Goal: Complete application form

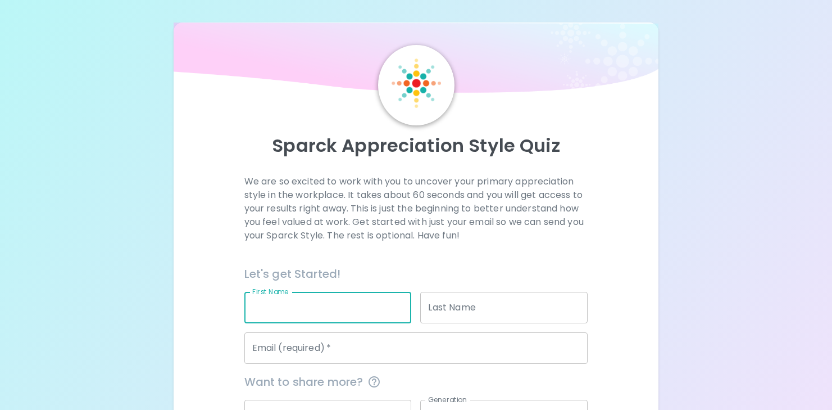
click at [345, 310] on input "First Name" at bounding box center [327, 307] width 167 height 31
type input "[PERSON_NAME]"
click at [431, 304] on input "Last Name" at bounding box center [503, 307] width 167 height 31
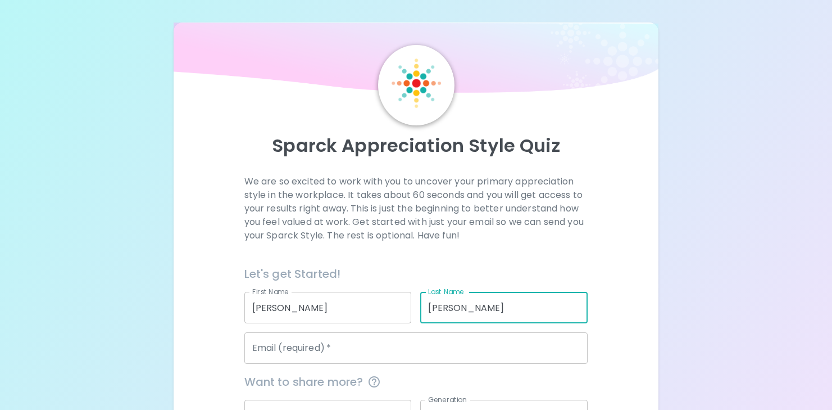
type input "[PERSON_NAME]"
click at [405, 358] on input "Email (required)   *" at bounding box center [416, 347] width 344 height 31
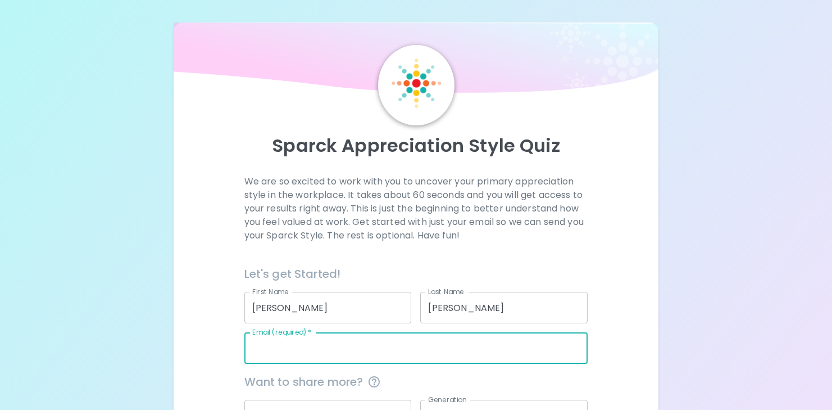
type input "[PERSON_NAME][EMAIL_ADDRESS][PERSON_NAME][DOMAIN_NAME]"
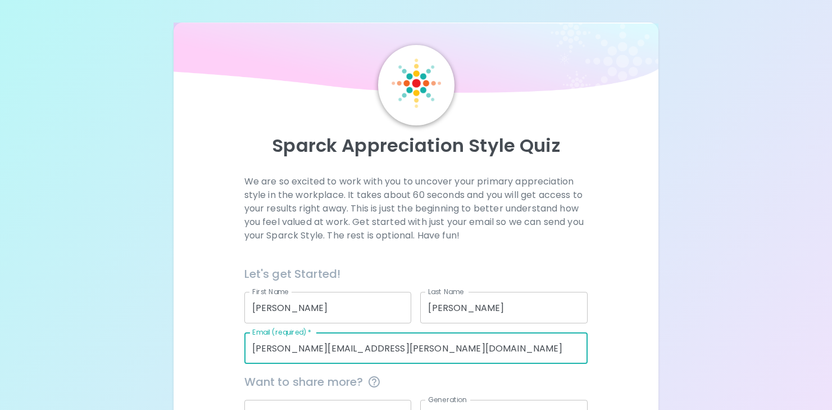
type input "Singer Wealth"
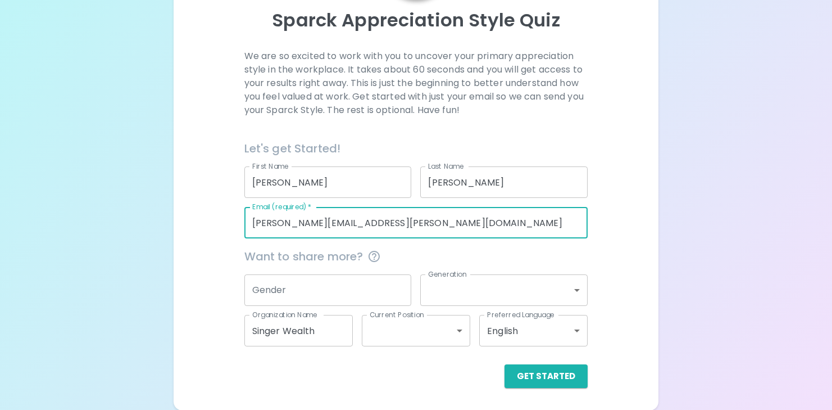
scroll to position [126, 0]
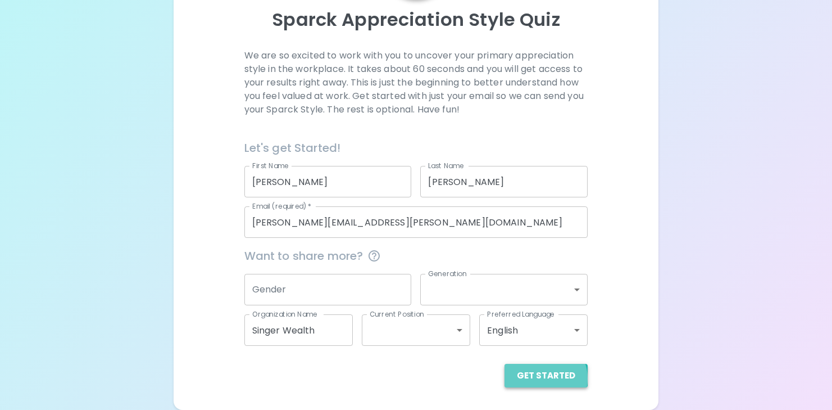
click at [544, 378] on button "Get Started" at bounding box center [546, 376] width 83 height 24
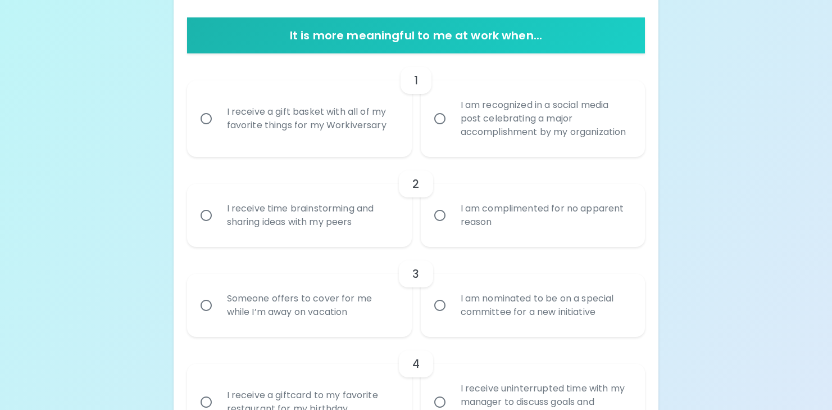
scroll to position [238, 0]
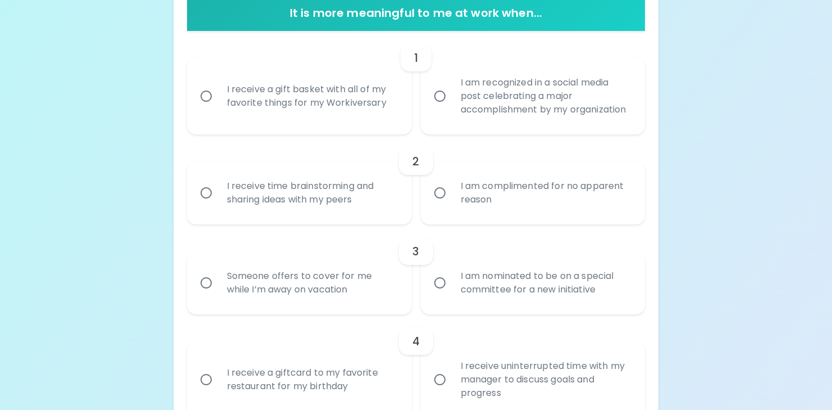
click at [203, 92] on input "I receive a gift basket with all of my favorite things for my Workiversary" at bounding box center [206, 96] width 24 height 24
radio input "true"
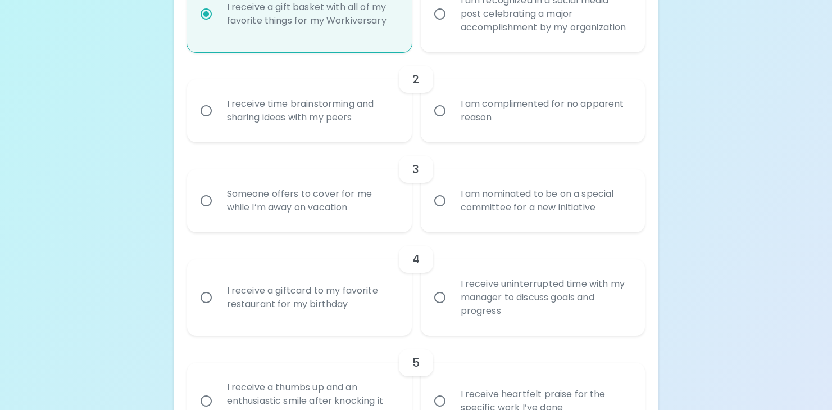
scroll to position [328, 0]
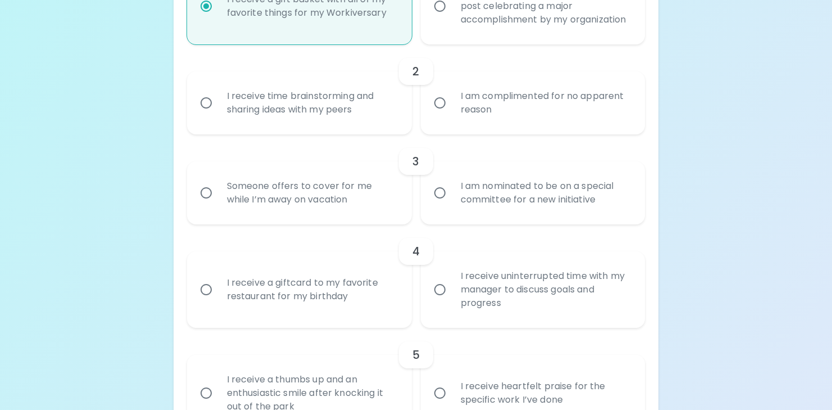
click at [208, 105] on input "I receive time brainstorming and sharing ideas with my peers" at bounding box center [206, 103] width 24 height 24
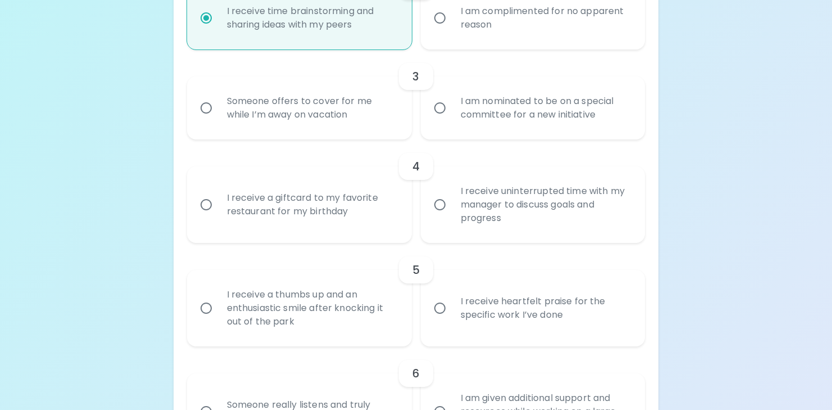
scroll to position [418, 0]
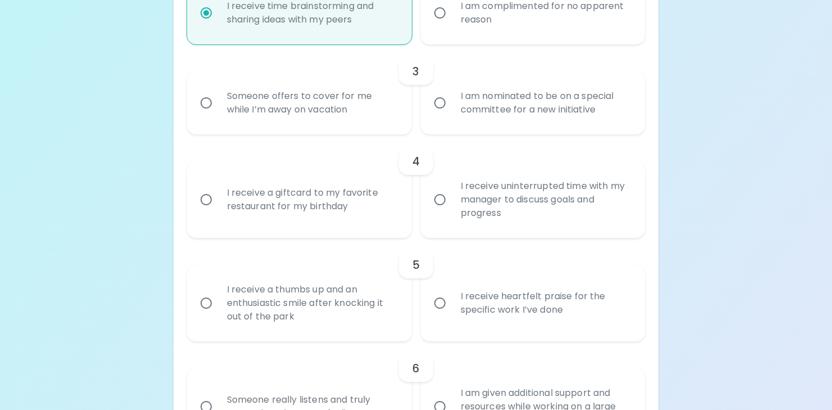
radio input "true"
click at [199, 200] on input "I receive a giftcard to my favorite restaurant for my birthday" at bounding box center [206, 200] width 24 height 24
radio input "false"
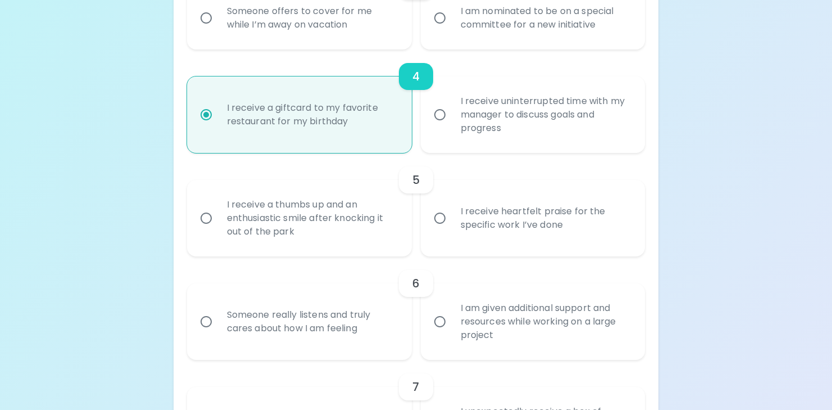
scroll to position [508, 0]
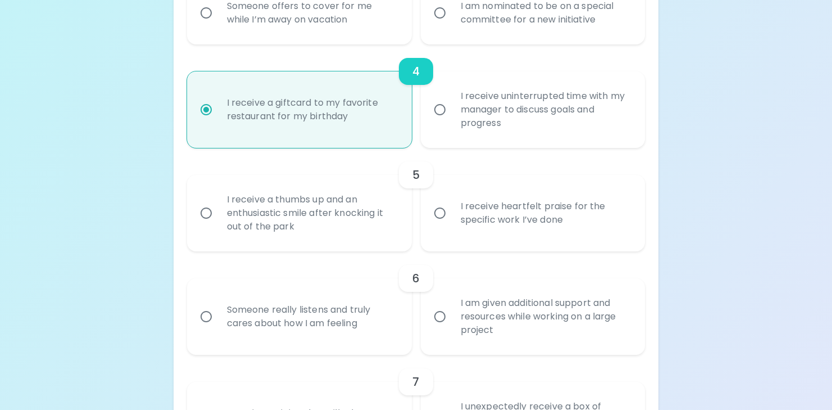
radio input "true"
click at [437, 16] on input "I am nominated to be on a special committee for a new initiative" at bounding box center [440, 13] width 24 height 24
radio input "false"
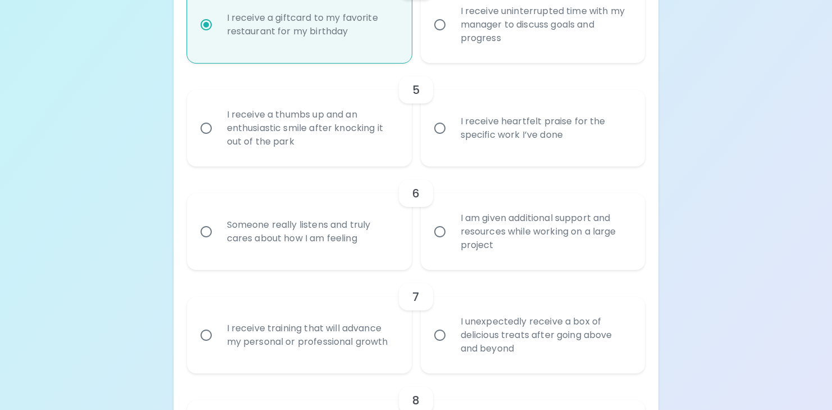
scroll to position [598, 0]
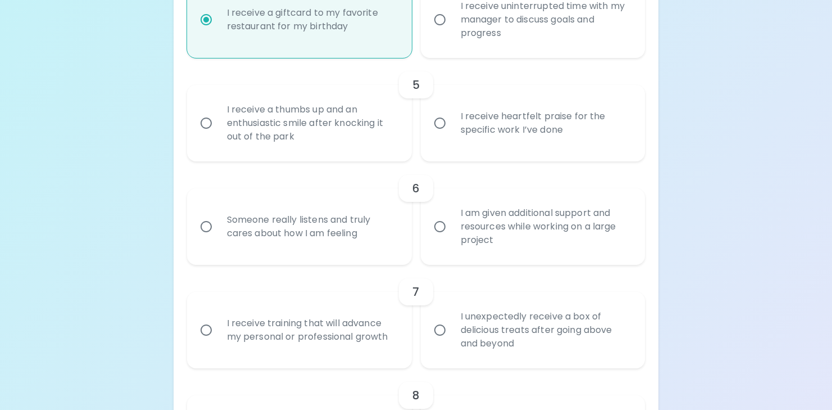
radio input "true"
drag, startPoint x: 439, startPoint y: 124, endPoint x: 431, endPoint y: 124, distance: 8.4
click at [435, 124] on input "I receive heartfelt praise for the specific work I’ve done" at bounding box center [440, 123] width 24 height 24
radio input "false"
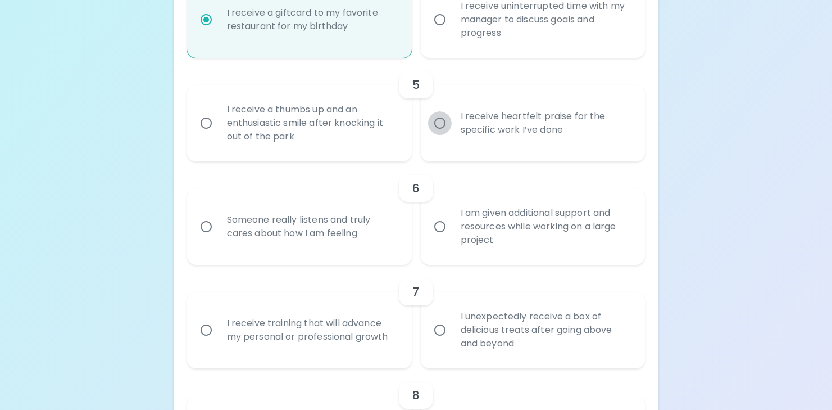
radio input "true"
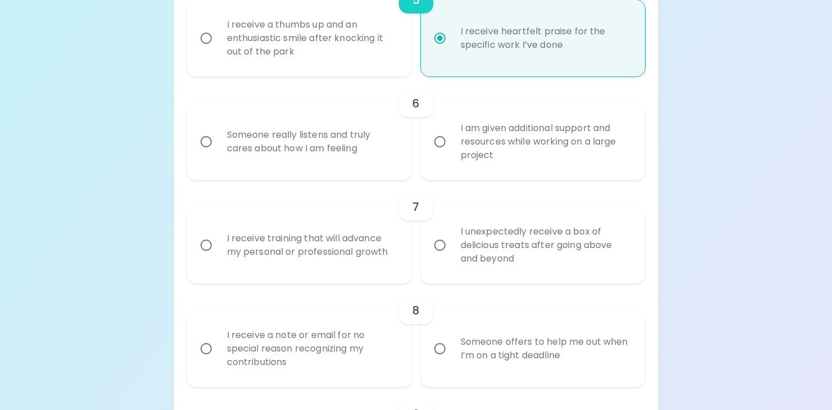
scroll to position [688, 0]
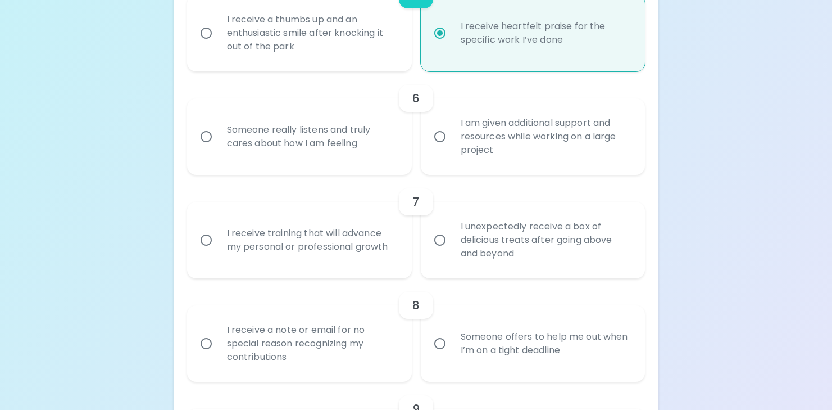
radio input "true"
click at [204, 137] on input "Someone really listens and truly cares about how I am feeling" at bounding box center [206, 137] width 24 height 24
radio input "false"
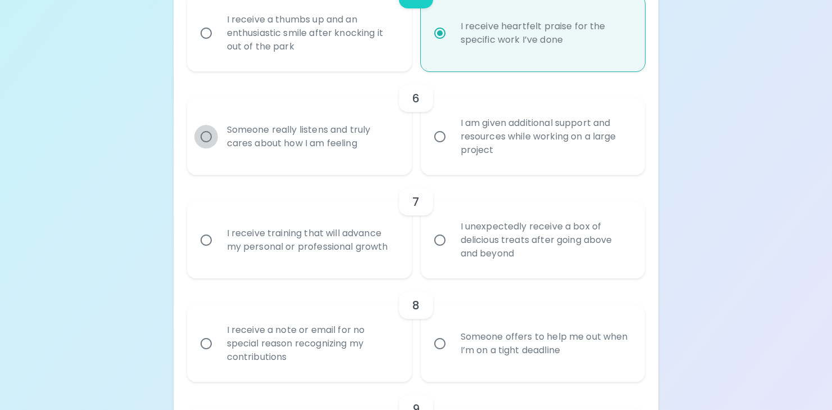
radio input "false"
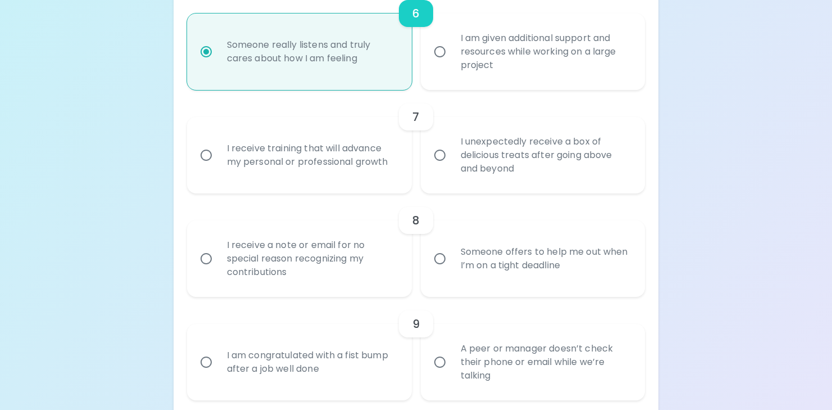
scroll to position [778, 0]
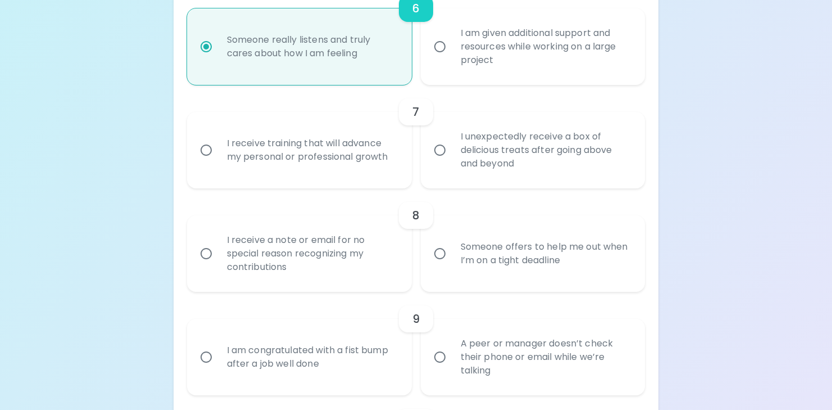
radio input "true"
click at [208, 150] on input "I receive training that will advance my personal or professional growth" at bounding box center [206, 150] width 24 height 24
radio input "false"
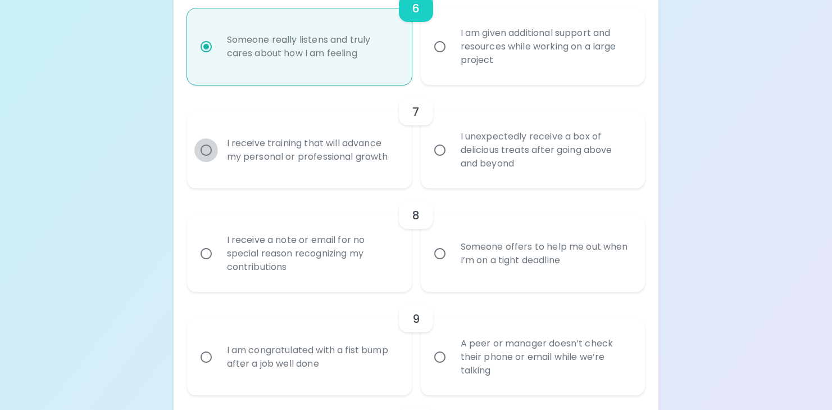
radio input "false"
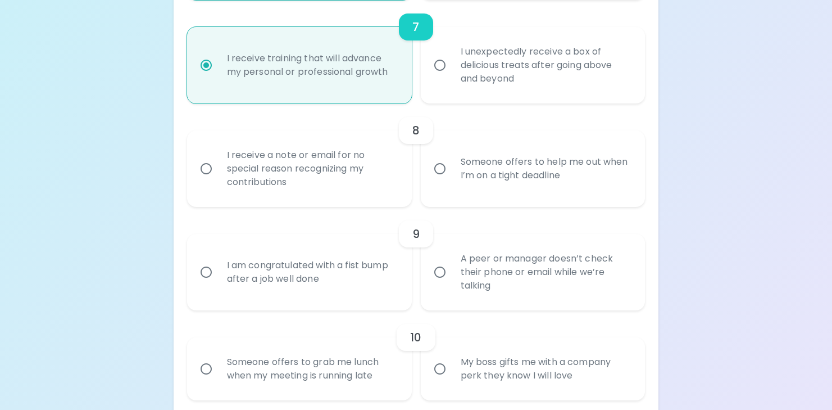
scroll to position [868, 0]
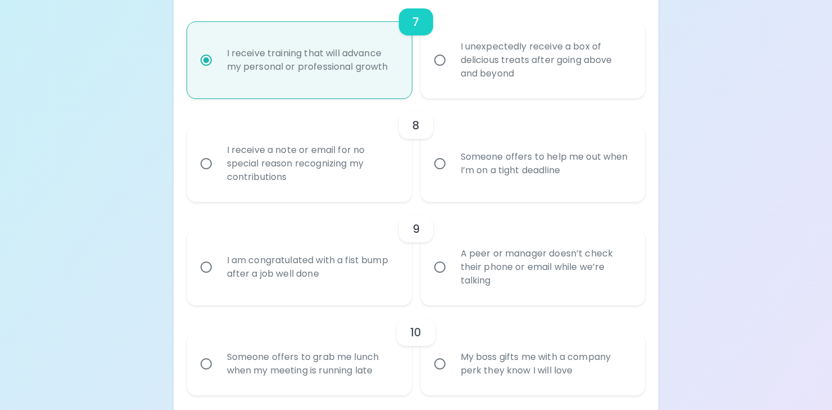
radio input "true"
click at [440, 166] on input "Someone offers to help me out when I’m on a tight deadline" at bounding box center [440, 164] width 24 height 24
radio input "false"
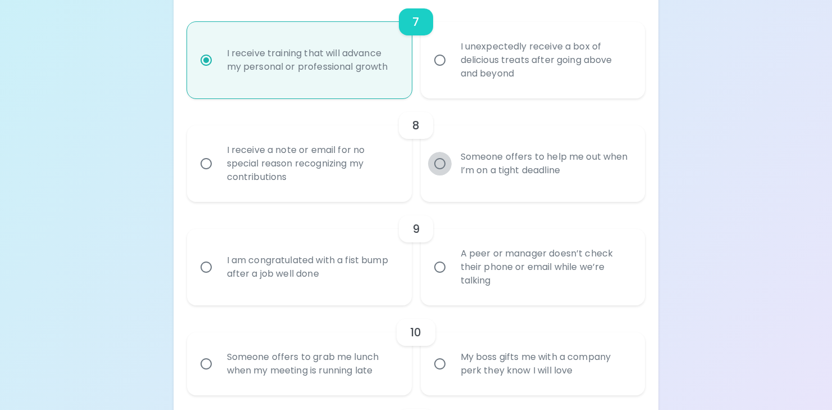
radio input "false"
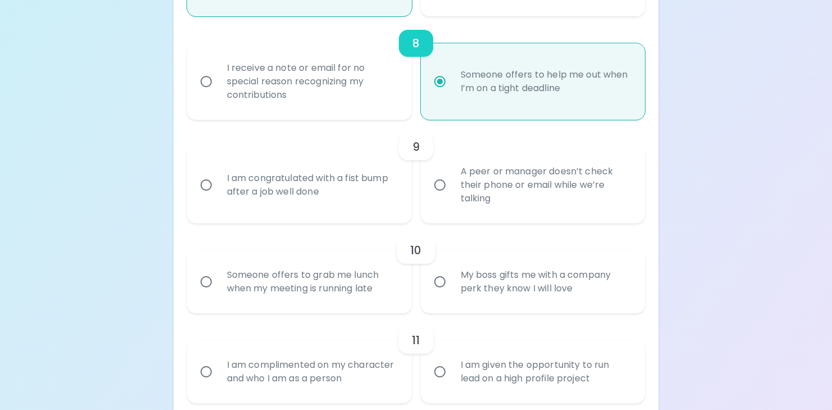
scroll to position [957, 0]
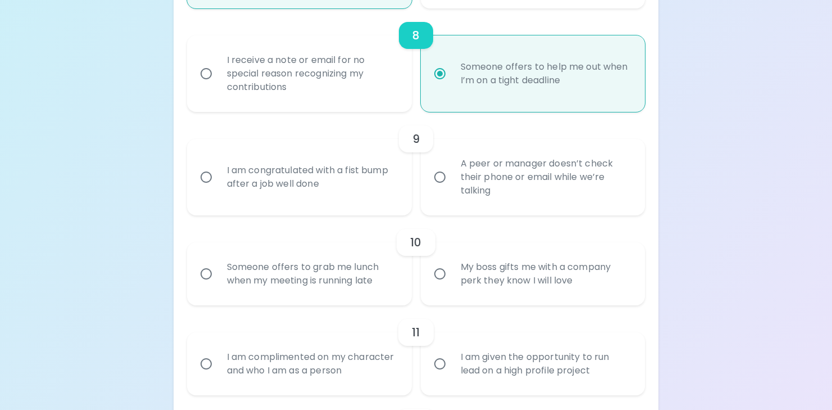
radio input "true"
click at [442, 179] on input "A peer or manager doesn’t check their phone or email while we’re talking" at bounding box center [440, 177] width 24 height 24
radio input "false"
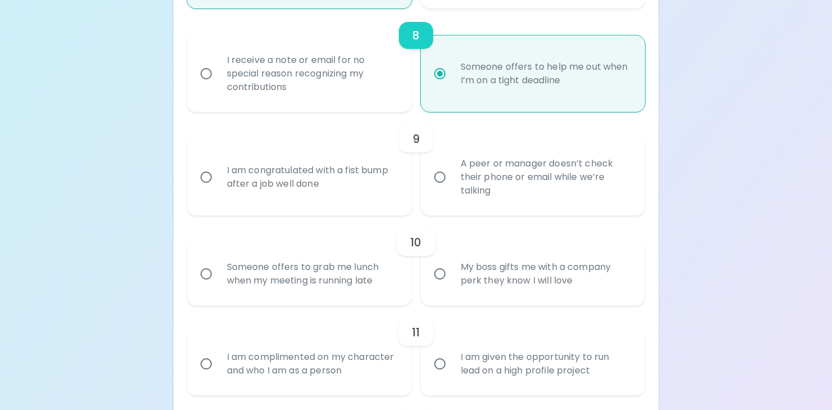
radio input "false"
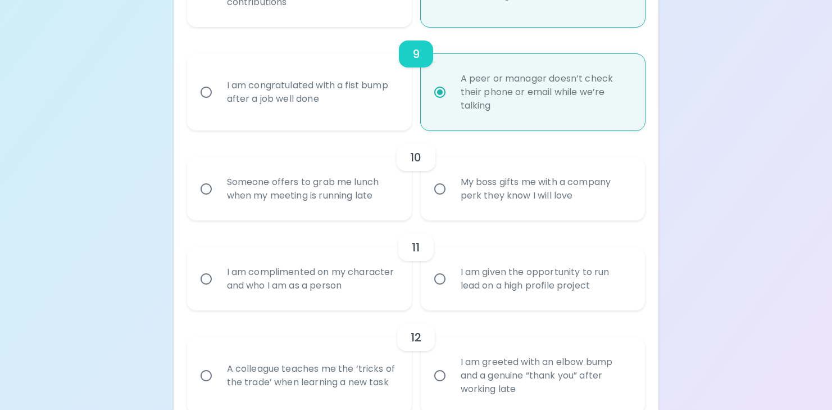
scroll to position [1047, 0]
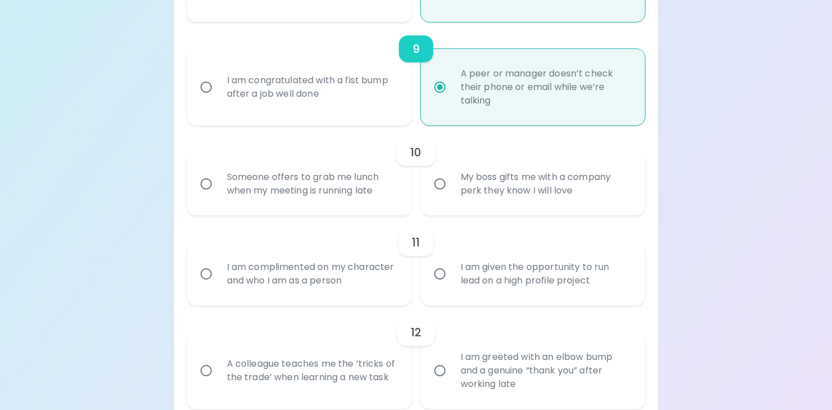
radio input "true"
click at [209, 185] on input "Someone offers to grab me lunch when my meeting is running late" at bounding box center [206, 184] width 24 height 24
radio input "false"
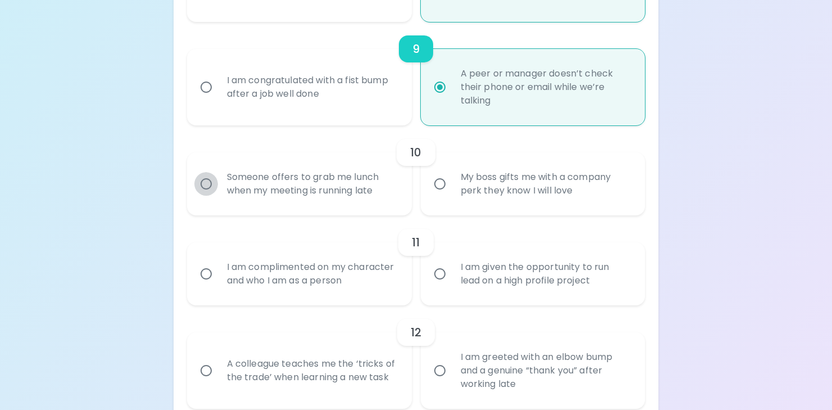
radio input "false"
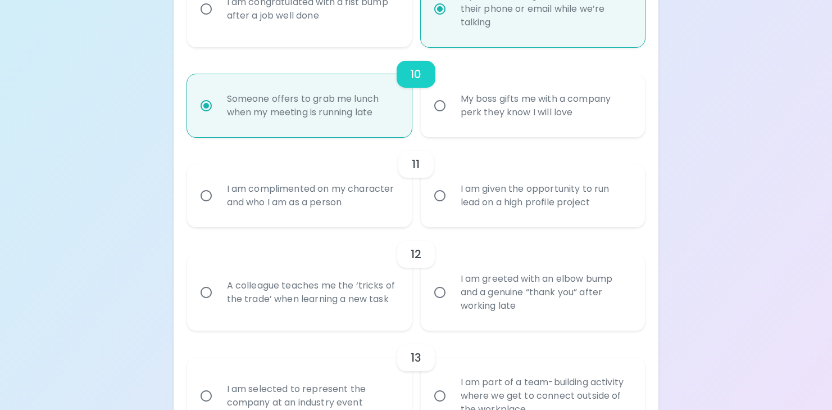
scroll to position [1137, 0]
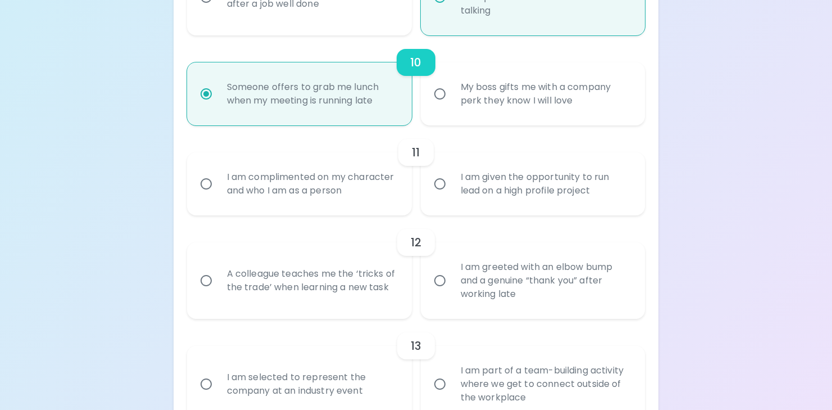
radio input "true"
click at [438, 184] on input "I am given the opportunity to run lead on a high profile project" at bounding box center [440, 184] width 24 height 24
radio input "false"
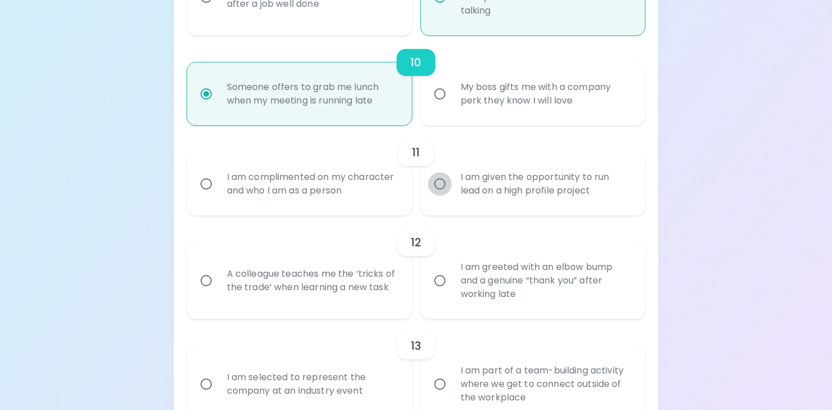
radio input "false"
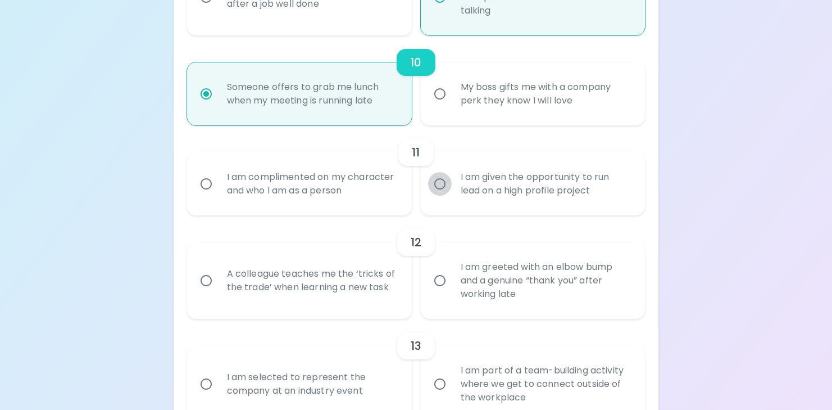
radio input "false"
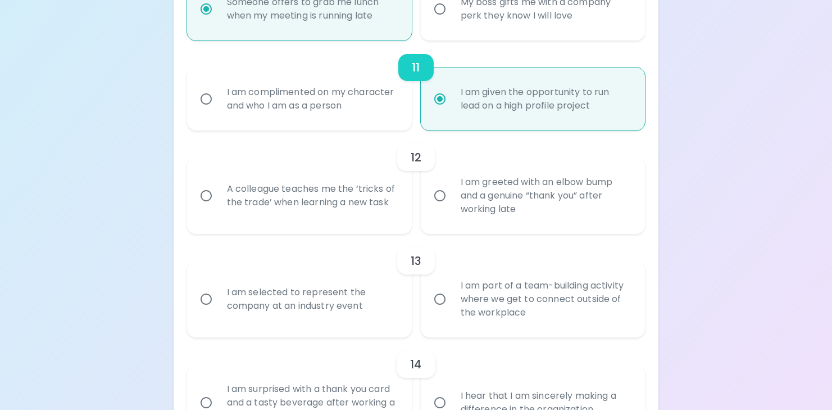
scroll to position [1227, 0]
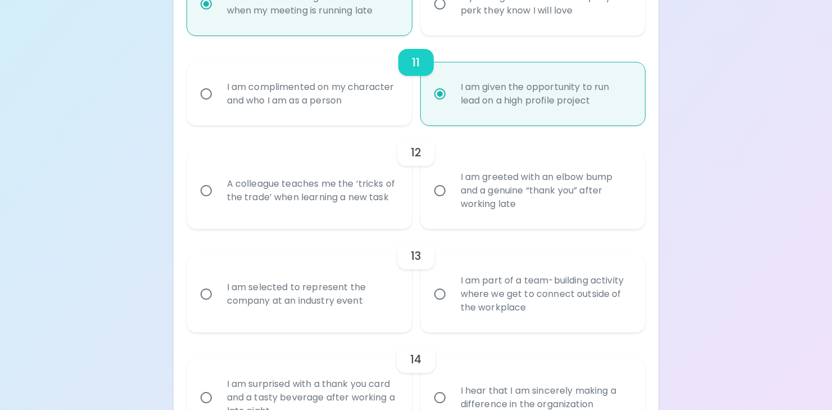
radio input "true"
click at [208, 190] on input "A colleague teaches me the ‘tricks of the trade’ when learning a new task" at bounding box center [206, 191] width 24 height 24
radio input "false"
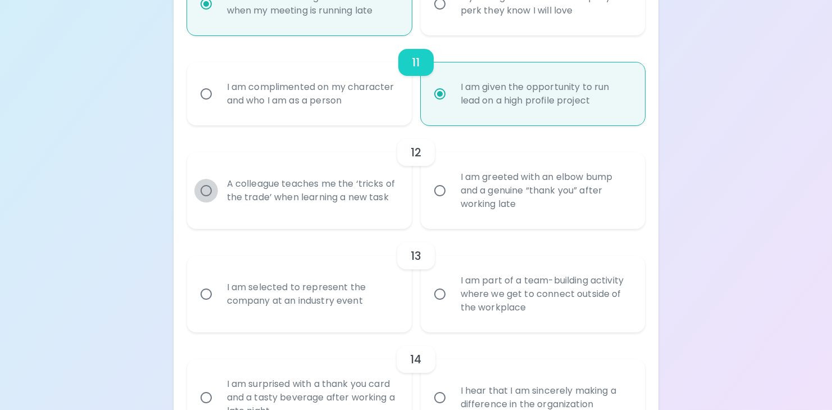
radio input "false"
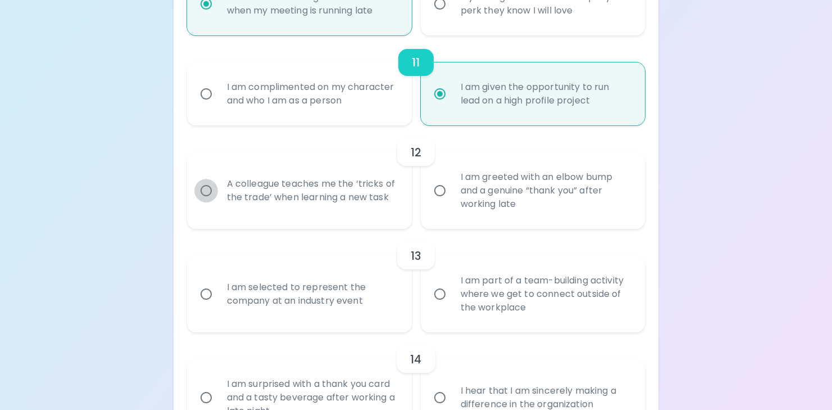
radio input "false"
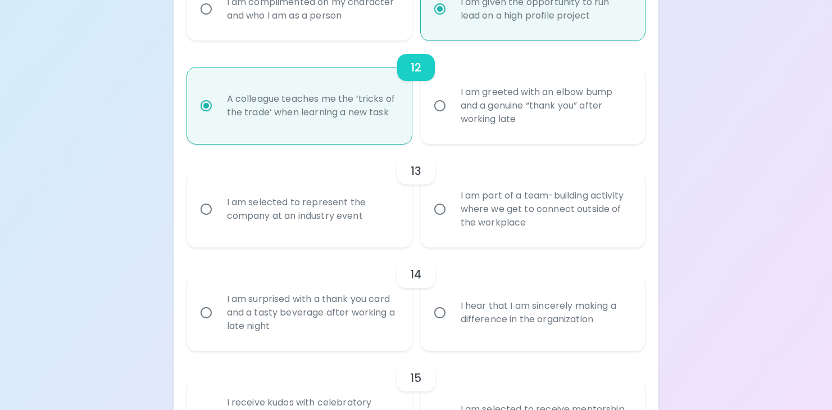
scroll to position [1317, 0]
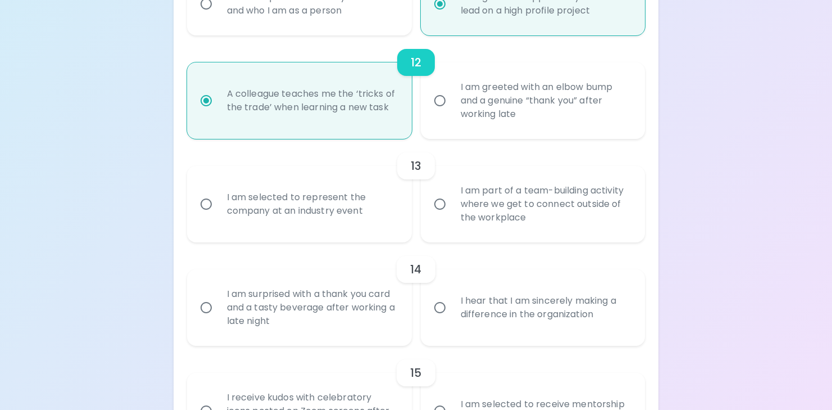
radio input "true"
click at [208, 206] on input "I am selected to represent the company at an industry event" at bounding box center [206, 204] width 24 height 24
radio input "false"
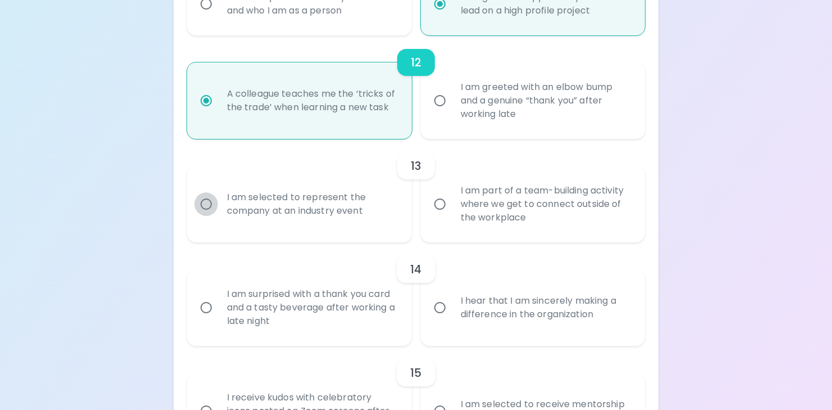
radio input "false"
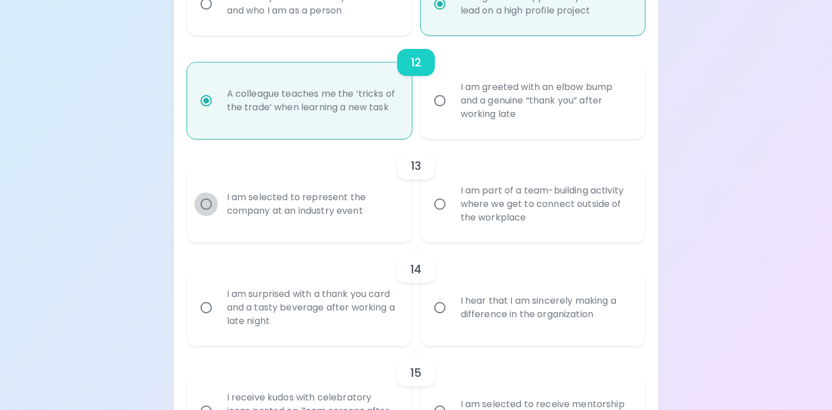
radio input "false"
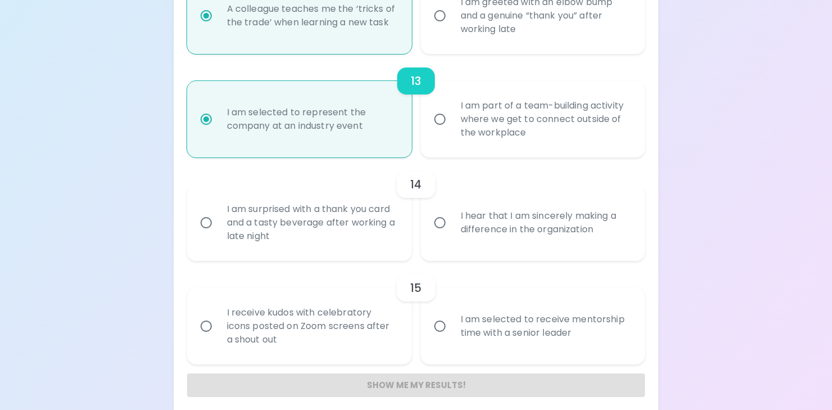
scroll to position [1407, 0]
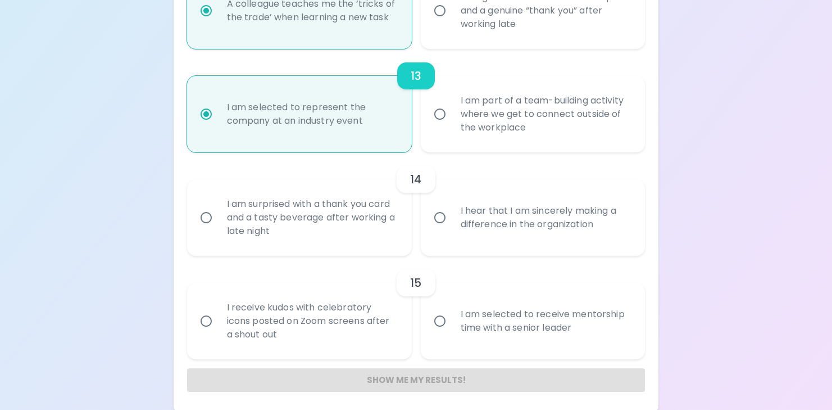
radio input "true"
click at [443, 220] on input "I hear that I am sincerely making a difference in the organization" at bounding box center [440, 218] width 24 height 24
radio input "false"
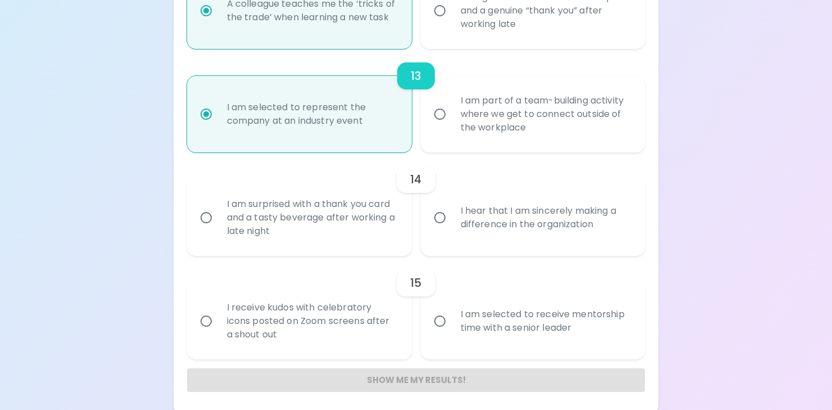
radio input "false"
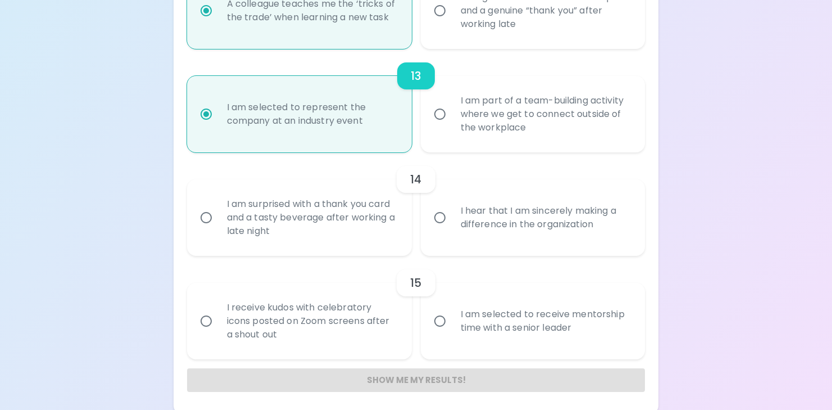
radio input "false"
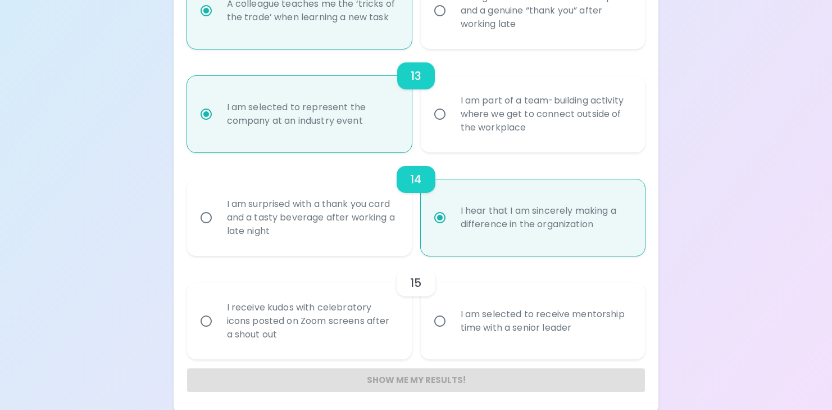
scroll to position [1411, 0]
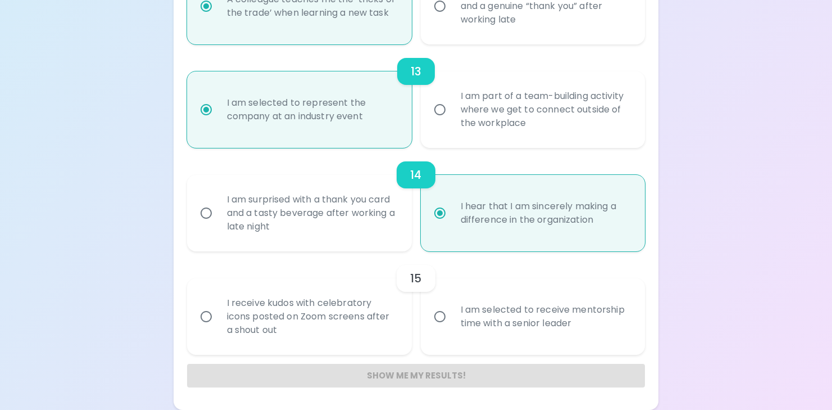
radio input "true"
click at [437, 316] on input "I am selected to receive mentorship time with a senior leader" at bounding box center [440, 317] width 24 height 24
radio input "false"
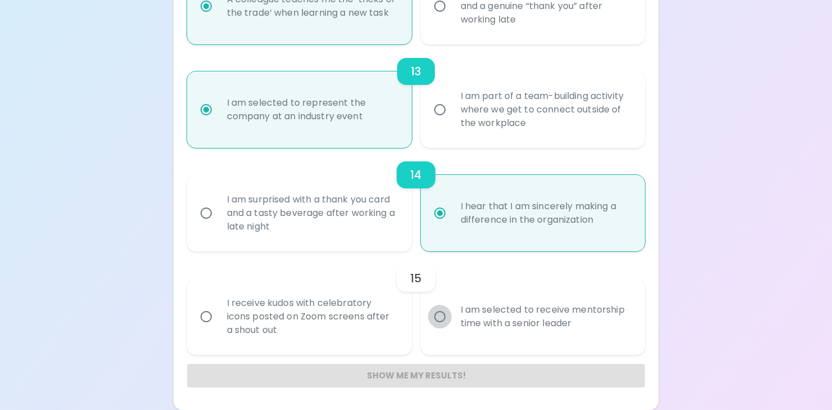
radio input "false"
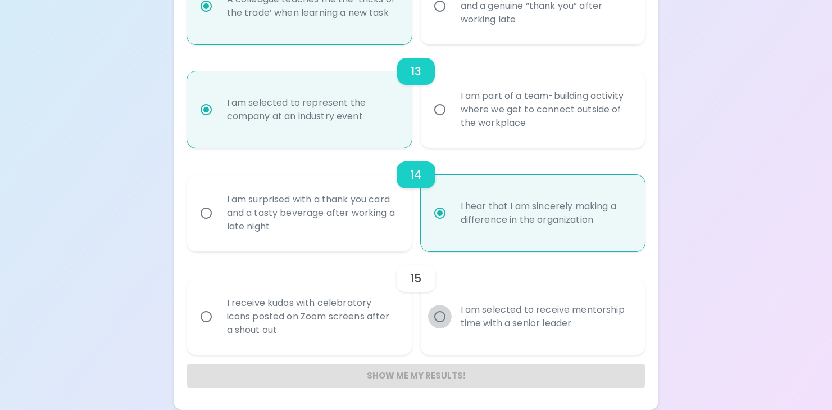
radio input "false"
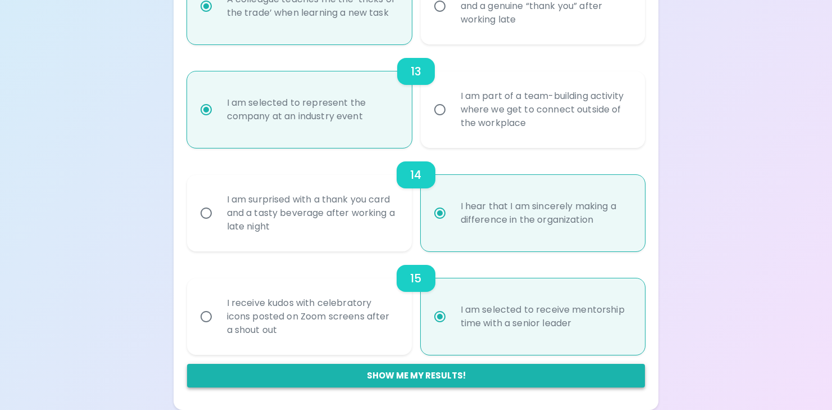
radio input "true"
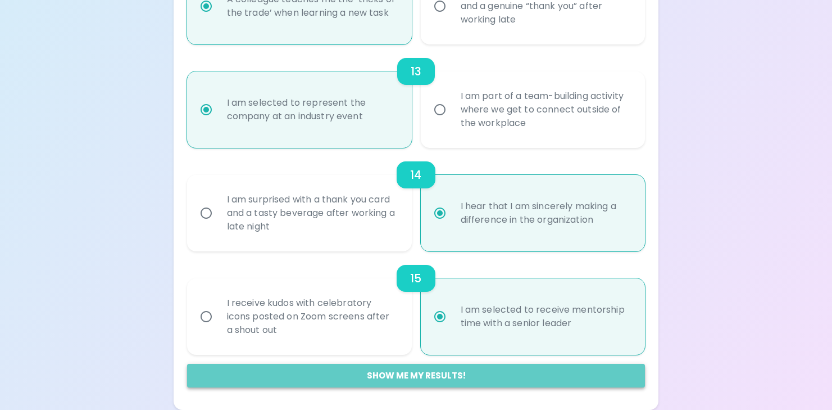
click at [431, 378] on button "Show me my results!" at bounding box center [416, 376] width 458 height 24
radio input "false"
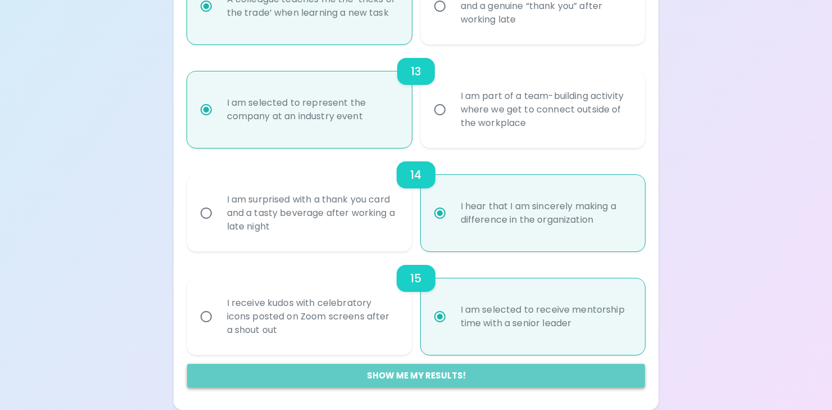
radio input "false"
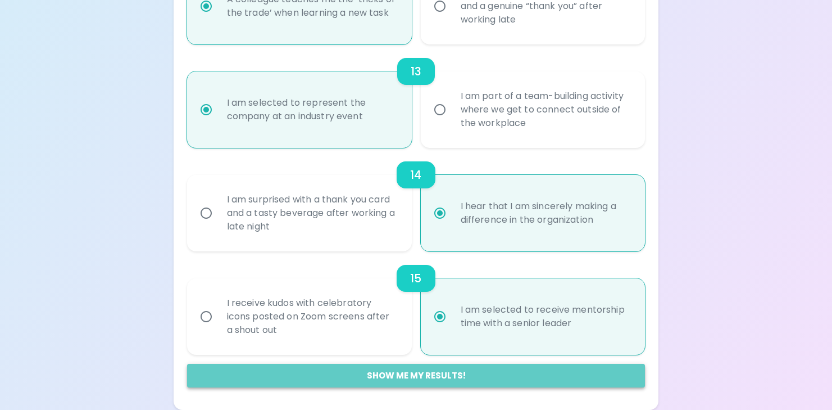
radio input "false"
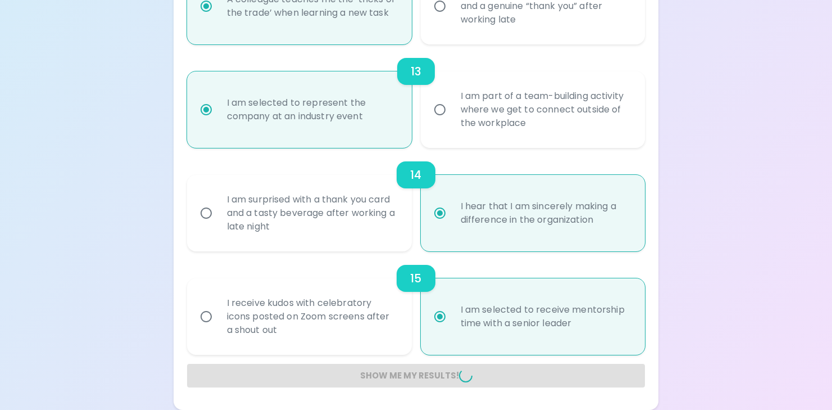
radio input "false"
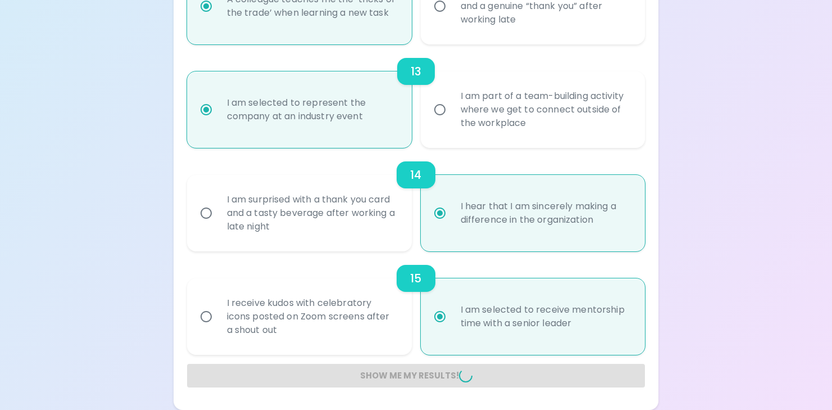
radio input "false"
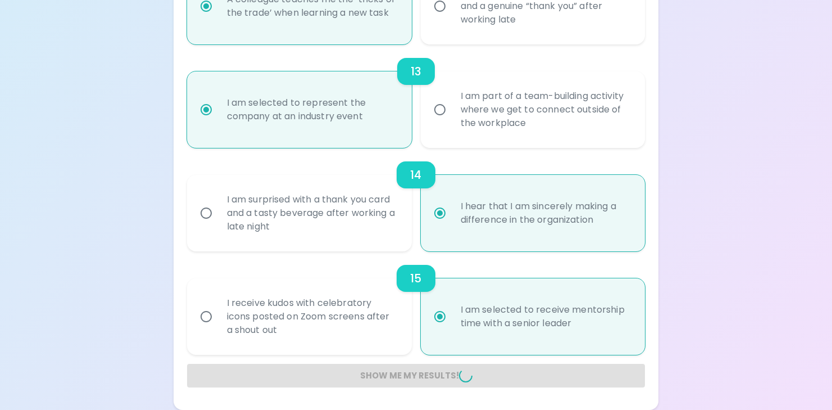
radio input "false"
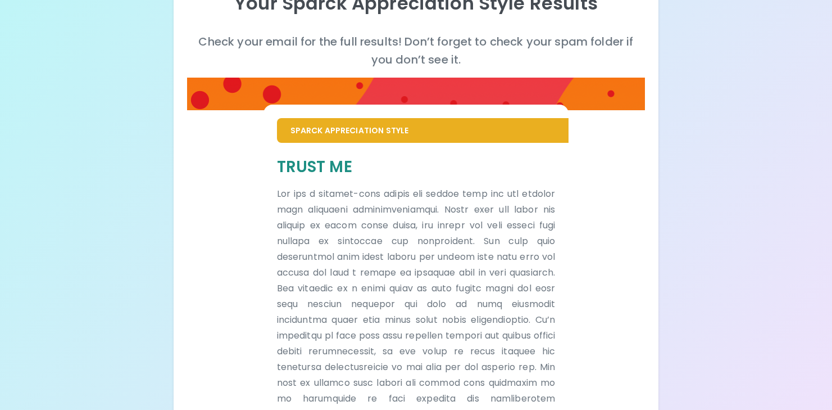
scroll to position [114, 0]
